Goal: Task Accomplishment & Management: Use online tool/utility

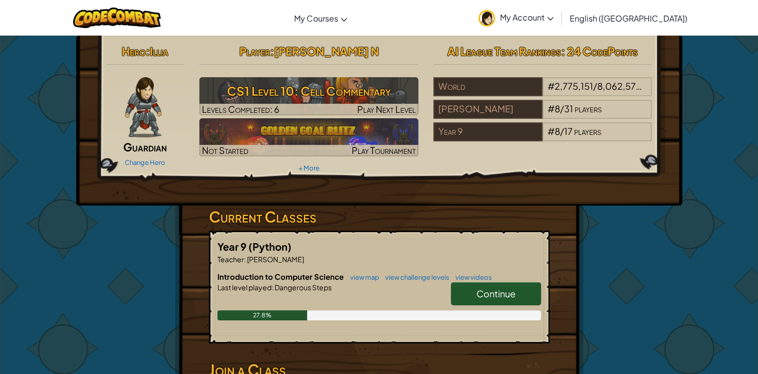
click at [465, 285] on link "Continue" at bounding box center [496, 293] width 90 height 23
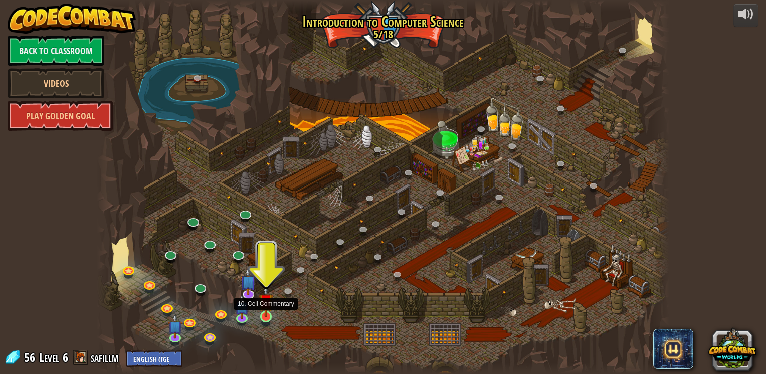
click at [269, 317] on img at bounding box center [266, 301] width 15 height 33
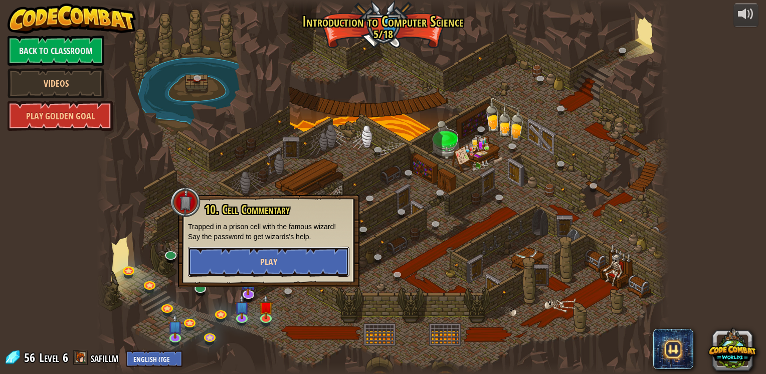
click at [251, 267] on button "Play" at bounding box center [268, 261] width 161 height 30
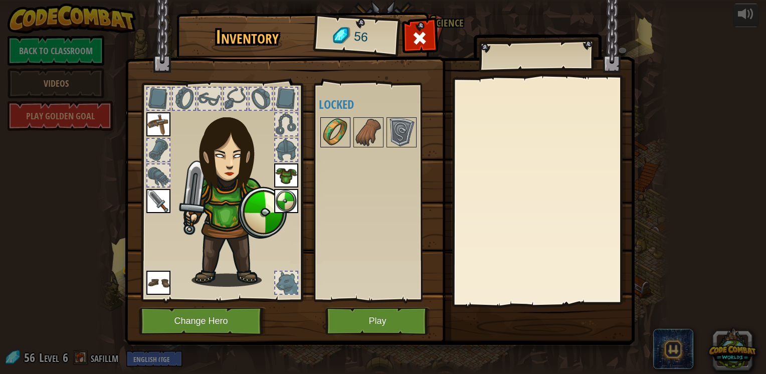
click at [333, 120] on img at bounding box center [335, 132] width 28 height 28
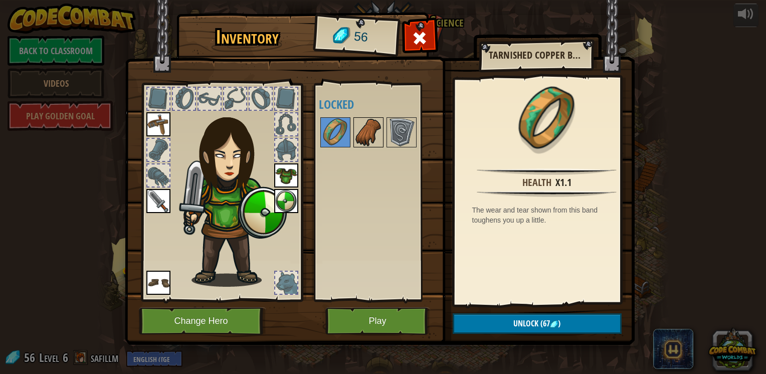
click at [366, 129] on img at bounding box center [368, 132] width 28 height 28
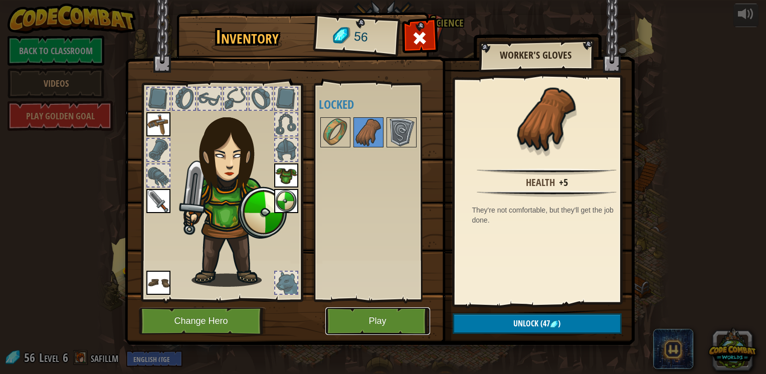
click at [351, 325] on button "Play" at bounding box center [377, 321] width 105 height 28
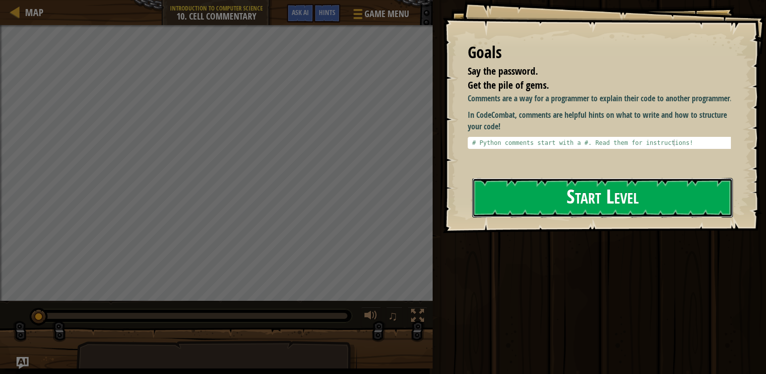
click at [537, 187] on button "Start Level" at bounding box center [602, 198] width 261 height 40
